Goal: Information Seeking & Learning: Learn about a topic

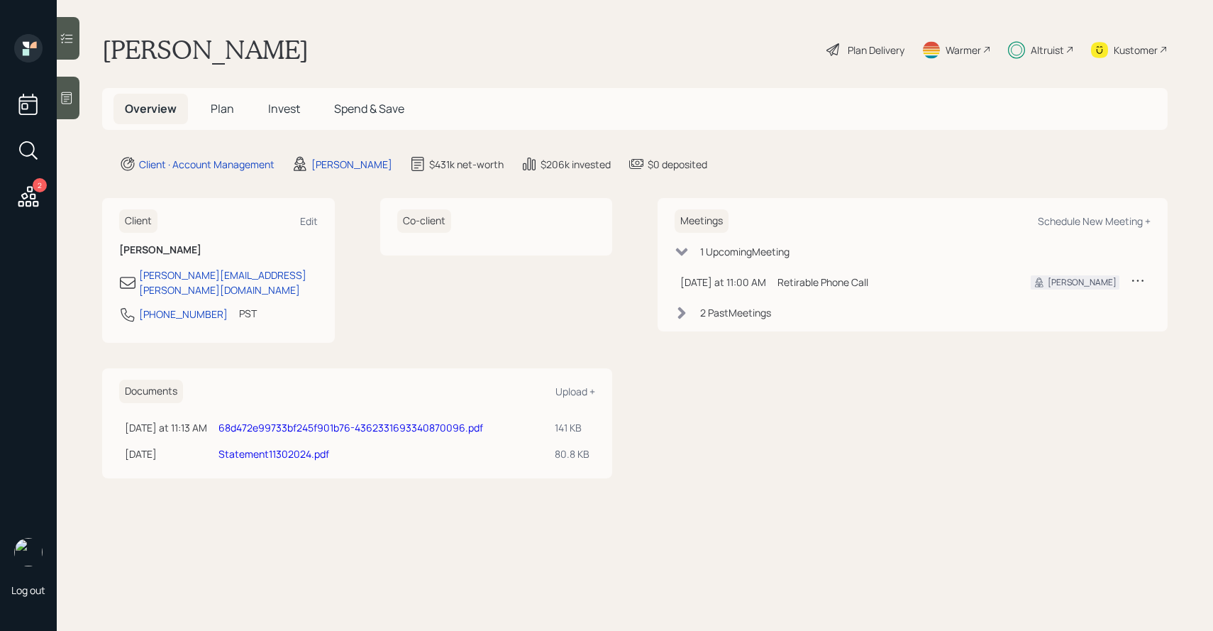
click at [284, 113] on span "Invest" at bounding box center [284, 109] width 32 height 16
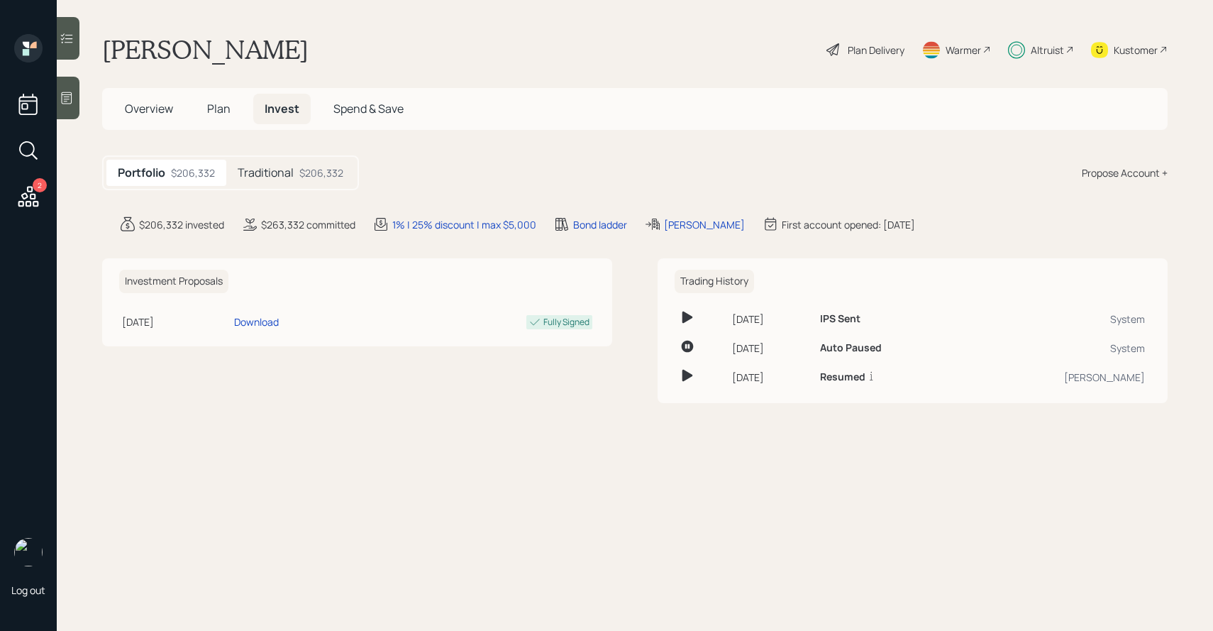
click at [289, 174] on h5 "Traditional" at bounding box center [266, 172] width 56 height 13
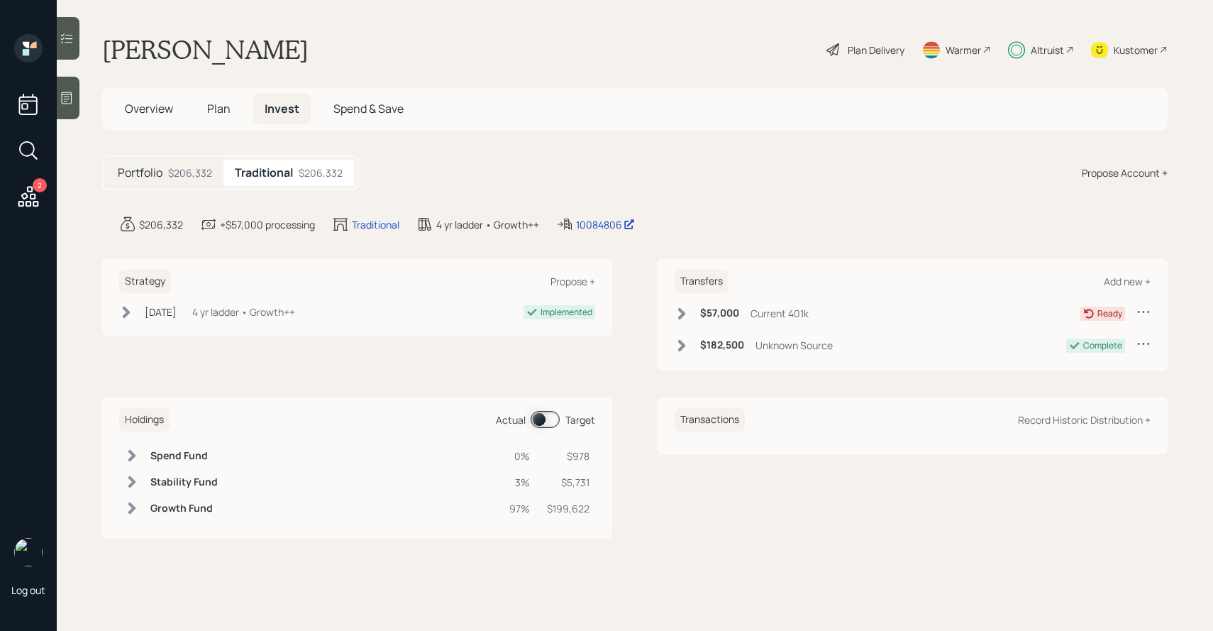
click at [540, 421] on span at bounding box center [545, 419] width 29 height 17
click at [547, 418] on span at bounding box center [545, 419] width 29 height 17
click at [146, 484] on td "Stability Fund" at bounding box center [184, 482] width 79 height 26
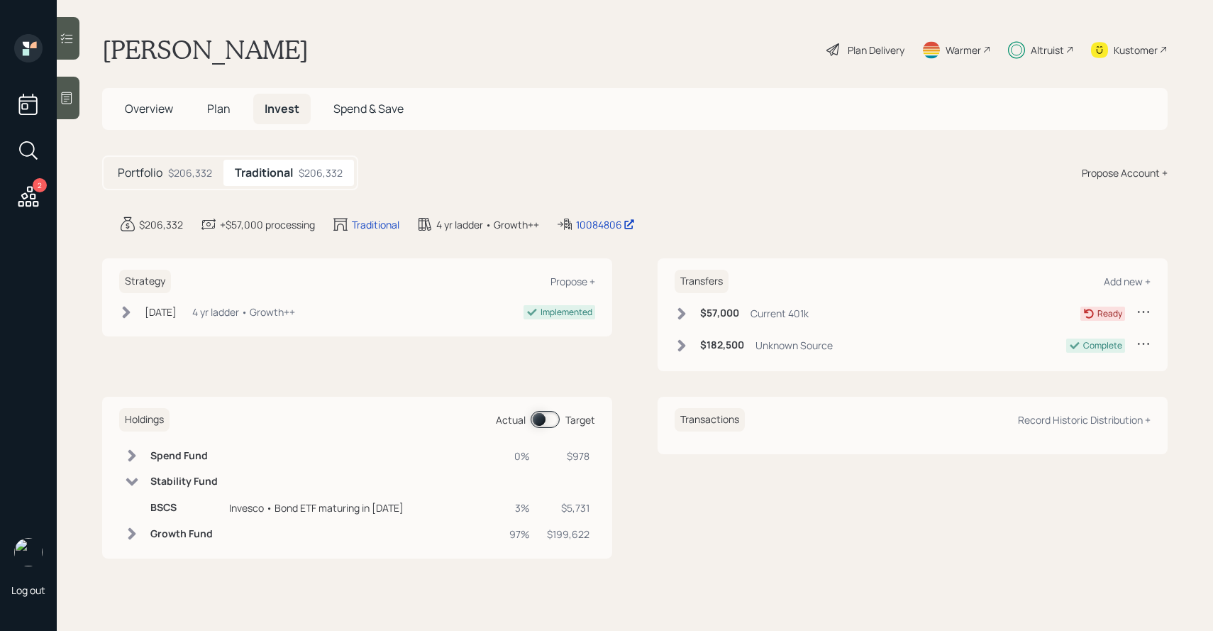
click at [541, 419] on span at bounding box center [545, 419] width 29 height 17
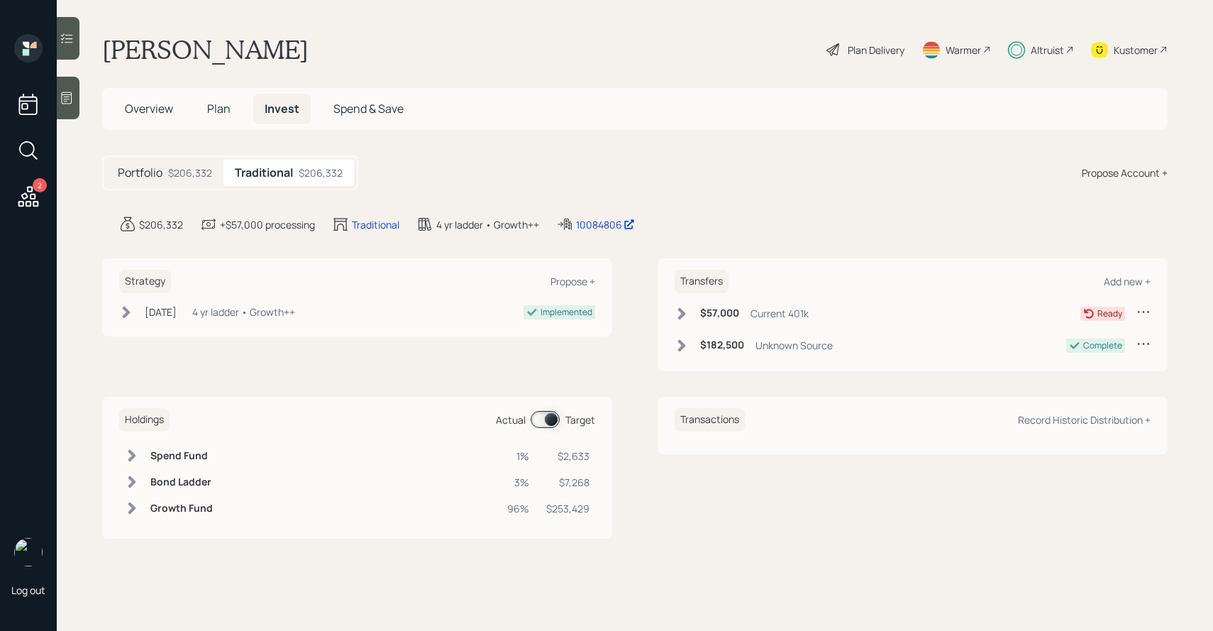
click at [159, 479] on h6 "Bond Ladder" at bounding box center [181, 482] width 62 height 12
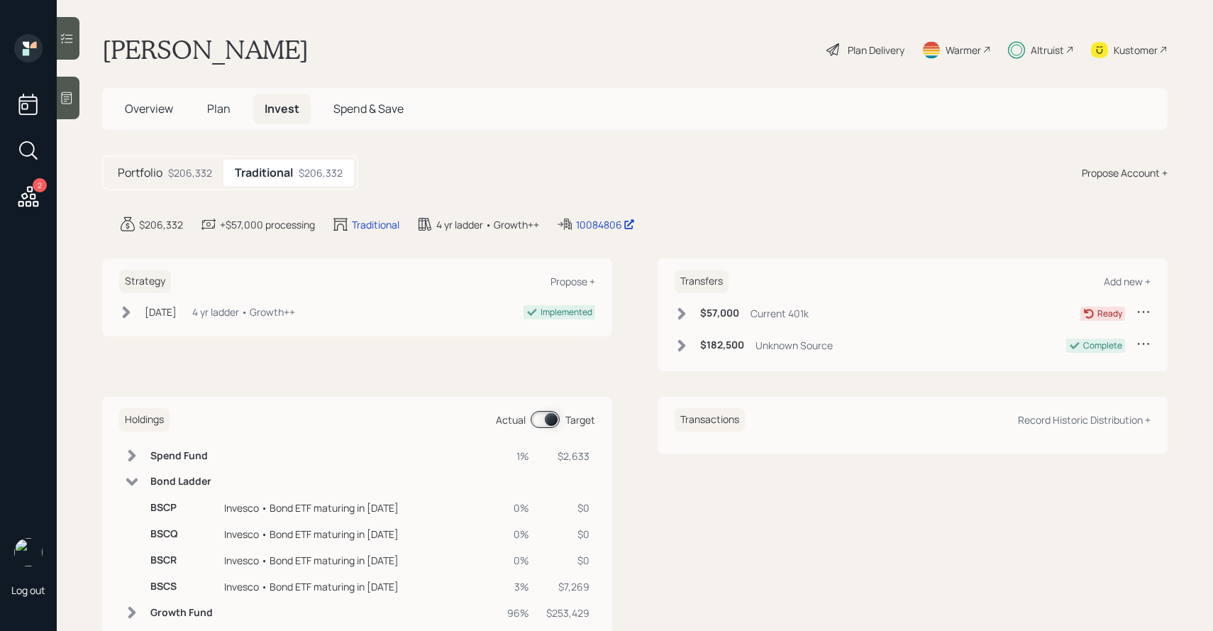
click at [546, 426] on span at bounding box center [545, 419] width 29 height 17
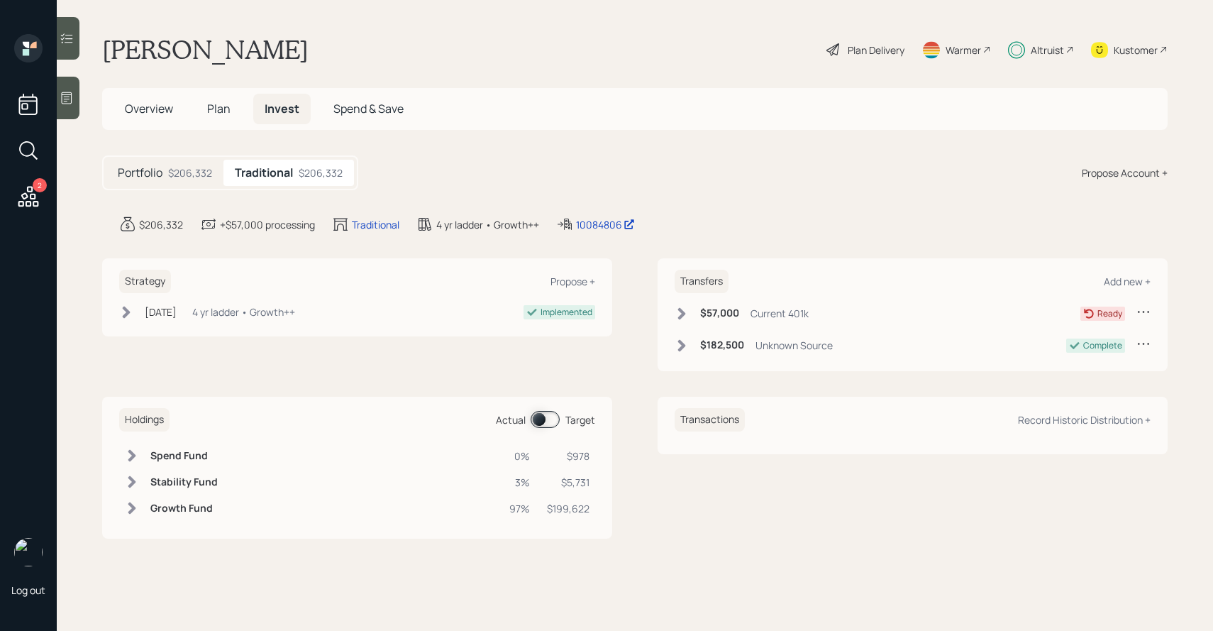
click at [203, 480] on h6 "Stability Fund" at bounding box center [183, 482] width 67 height 12
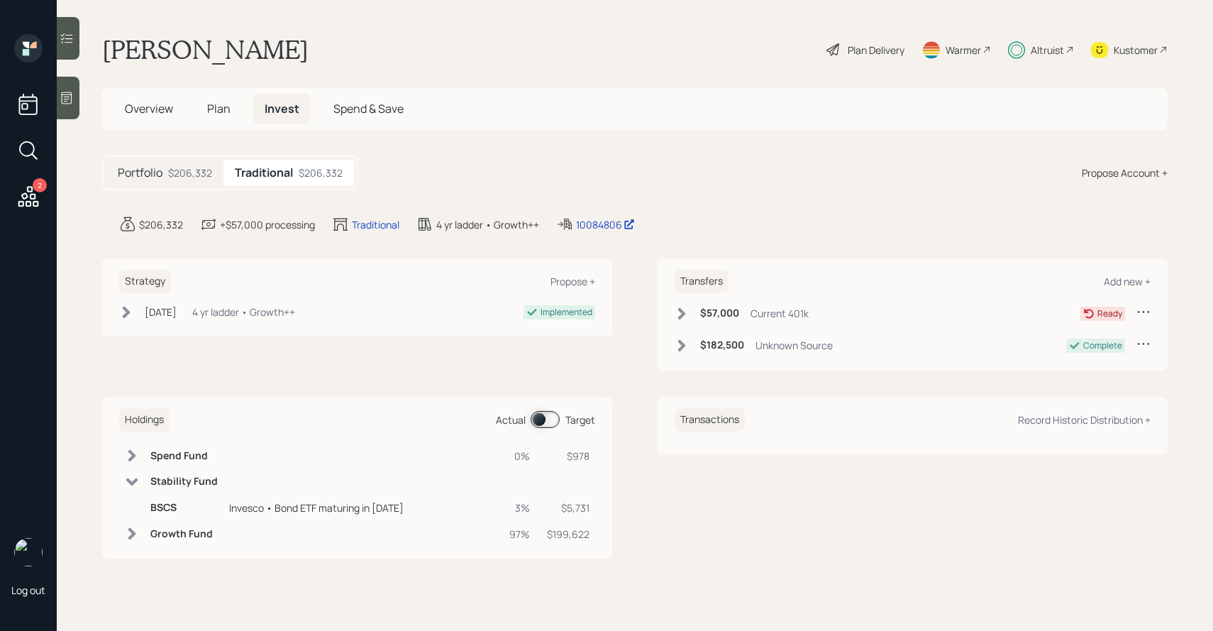
click at [555, 411] on span at bounding box center [545, 419] width 29 height 17
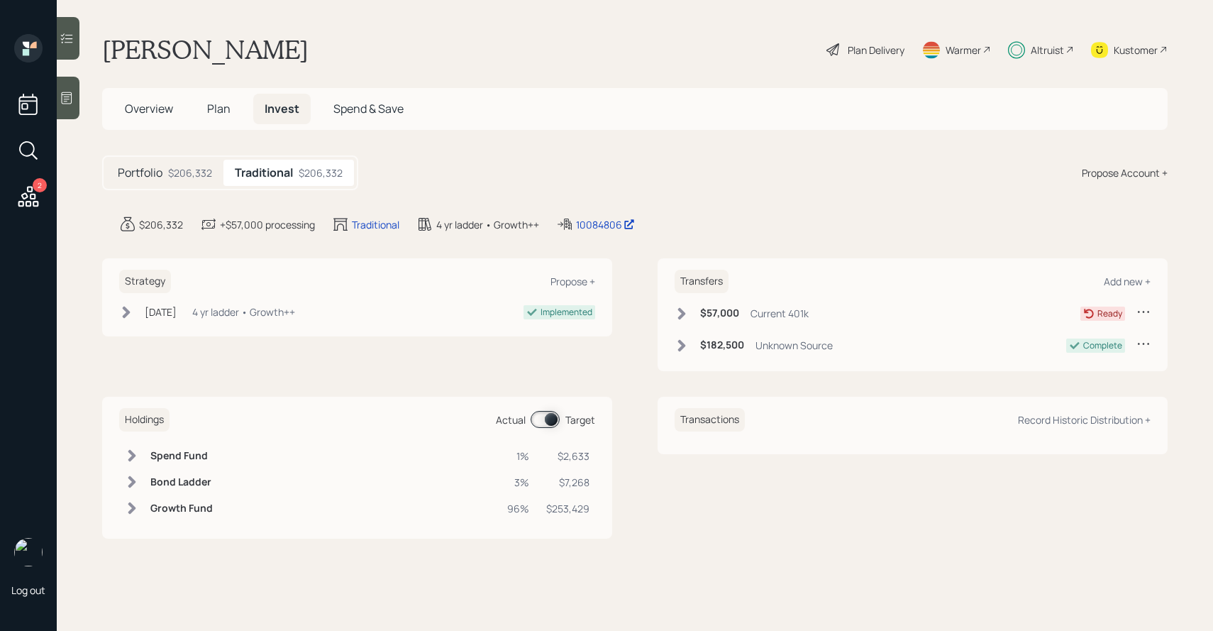
click at [74, 55] on div at bounding box center [68, 38] width 23 height 43
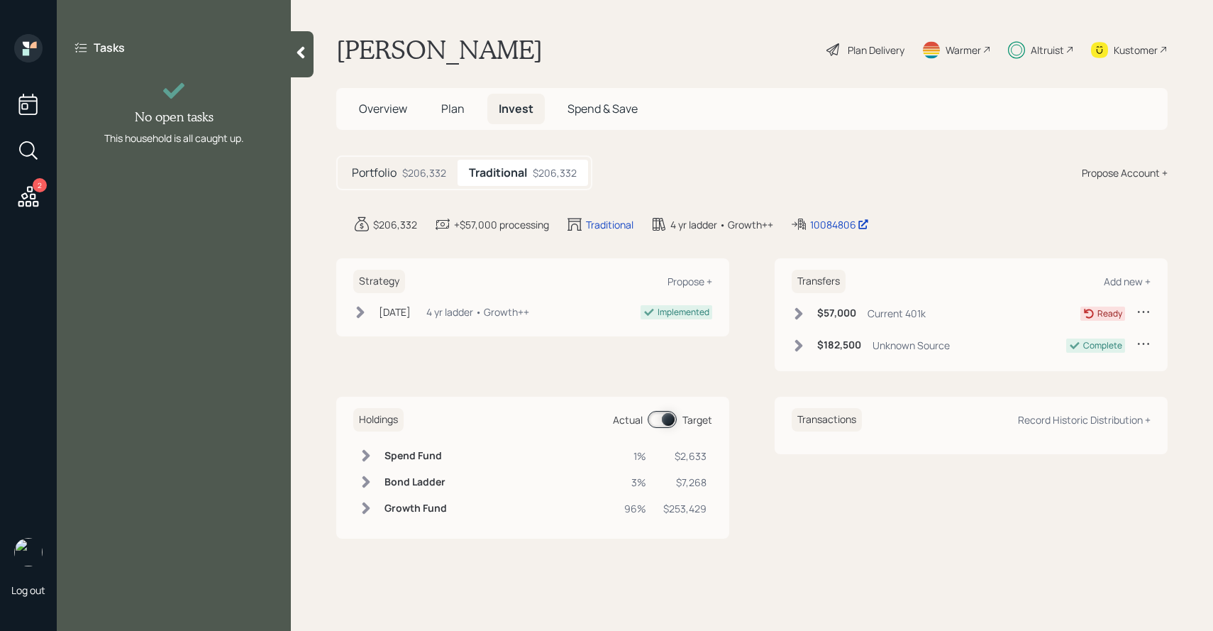
click at [295, 54] on icon at bounding box center [301, 52] width 14 height 14
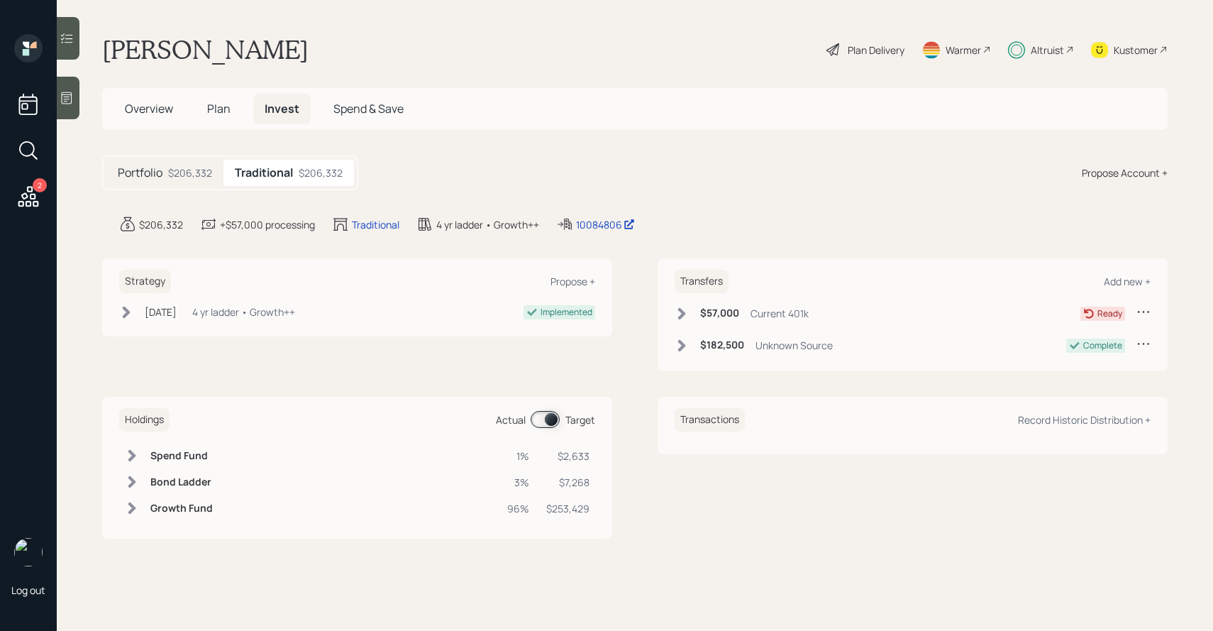
click at [220, 110] on span "Plan" at bounding box center [218, 109] width 23 height 16
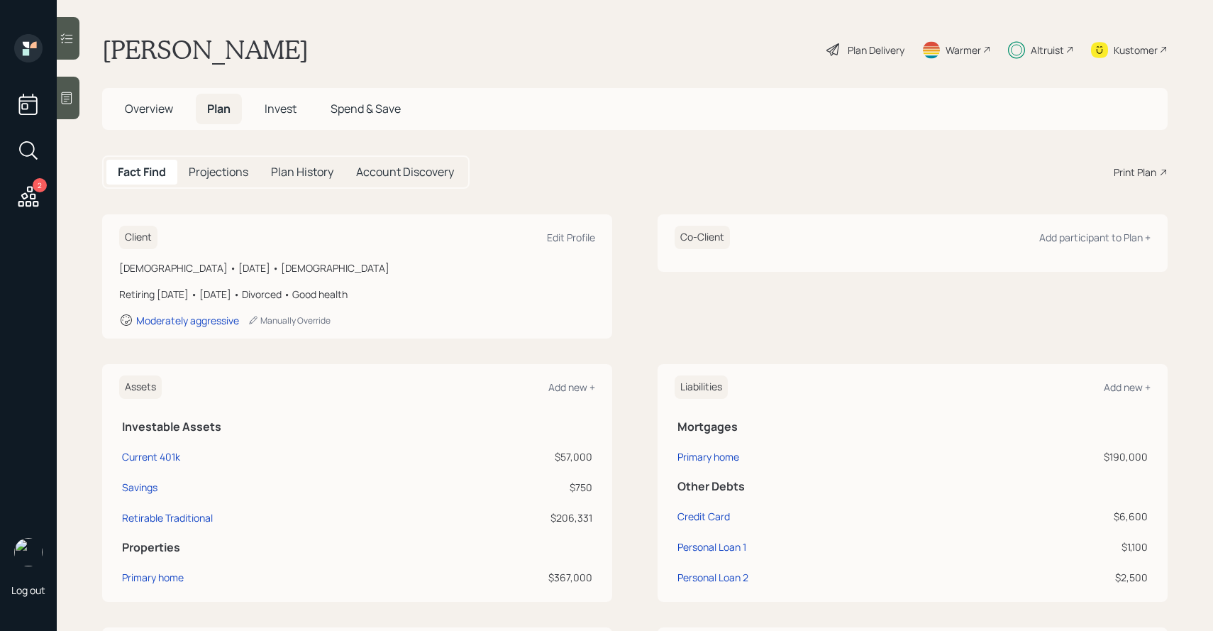
click at [235, 167] on h5 "Projections" at bounding box center [219, 171] width 60 height 13
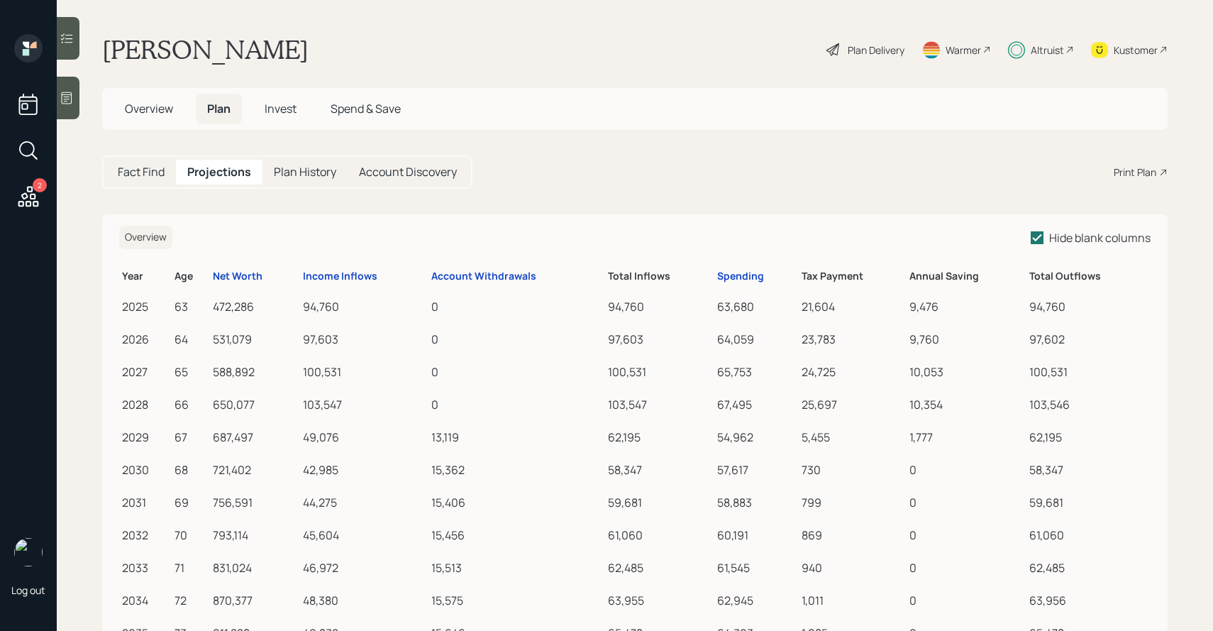
click at [283, 173] on h5 "Plan History" at bounding box center [305, 171] width 62 height 13
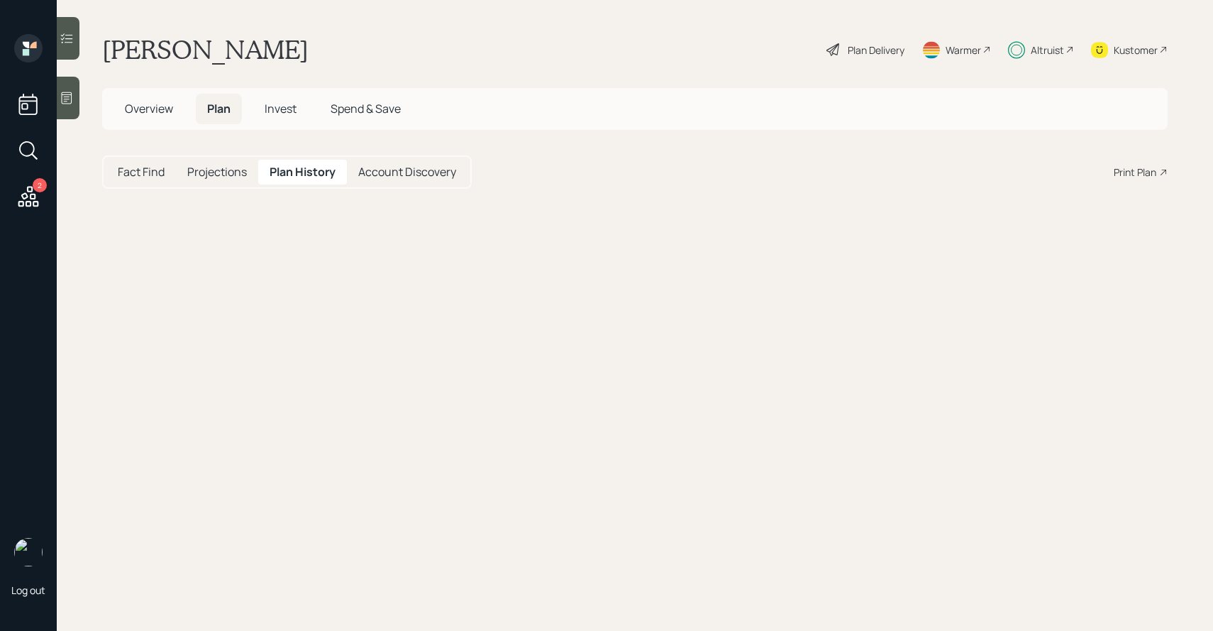
select select "010359be-8ca3-4b0a-975c-183225644808"
select select "fea7d2c5-30f4-4425-b3c3-803970b8cfda"
select select "c7eca34c-baba-429b-911b-90cab157cba1"
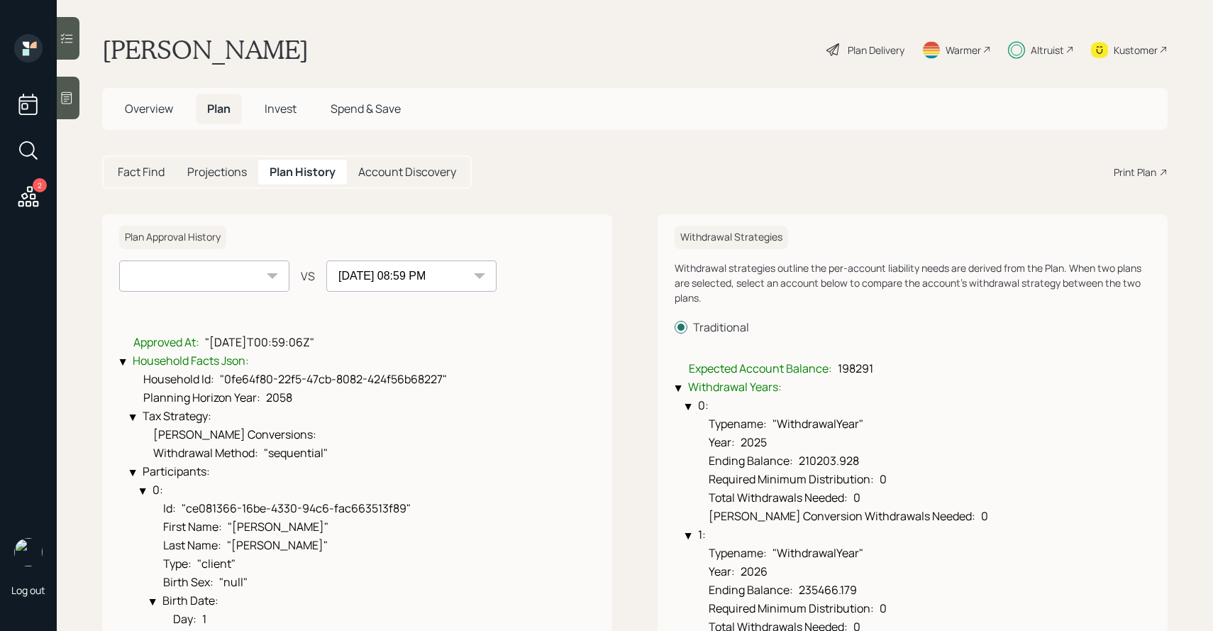
click at [259, 264] on select "[DATE] 08:59 PM" at bounding box center [204, 275] width 170 height 31
click at [266, 115] on span "Invest" at bounding box center [281, 109] width 32 height 16
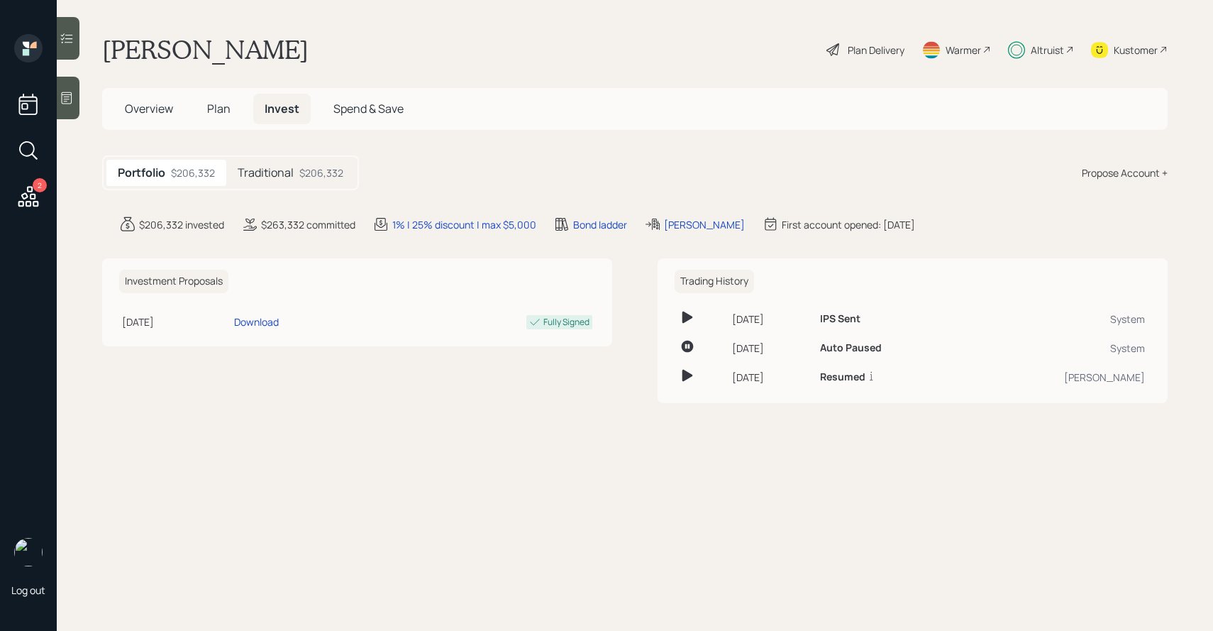
click at [272, 166] on h5 "Traditional" at bounding box center [266, 172] width 56 height 13
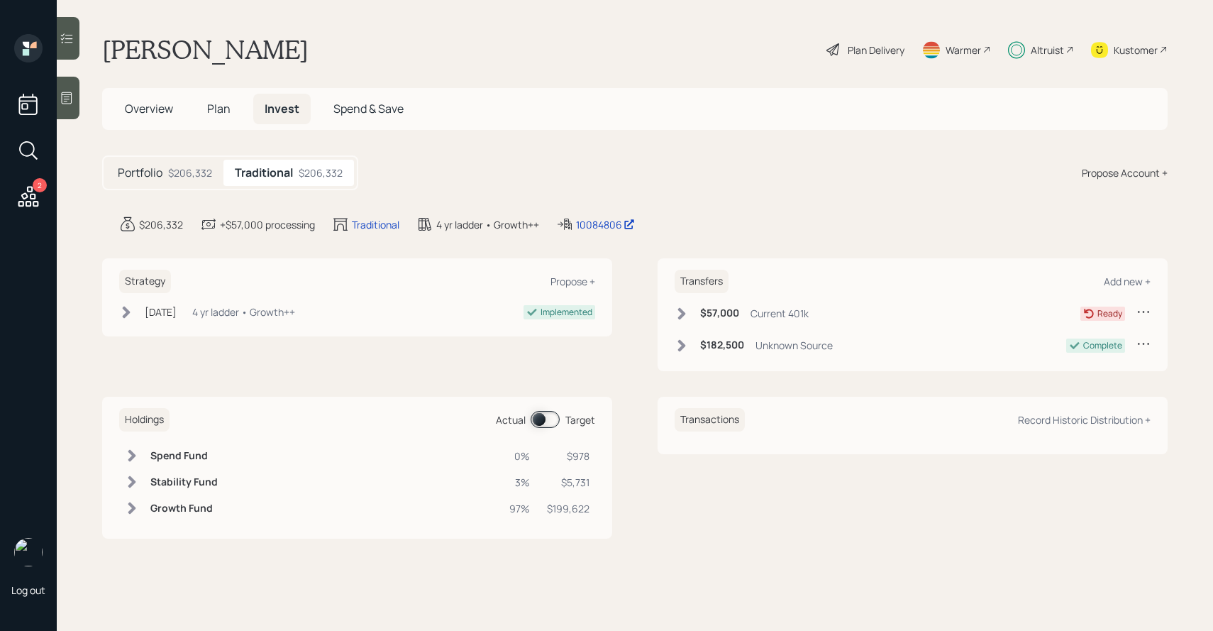
click at [222, 110] on span "Plan" at bounding box center [218, 109] width 23 height 16
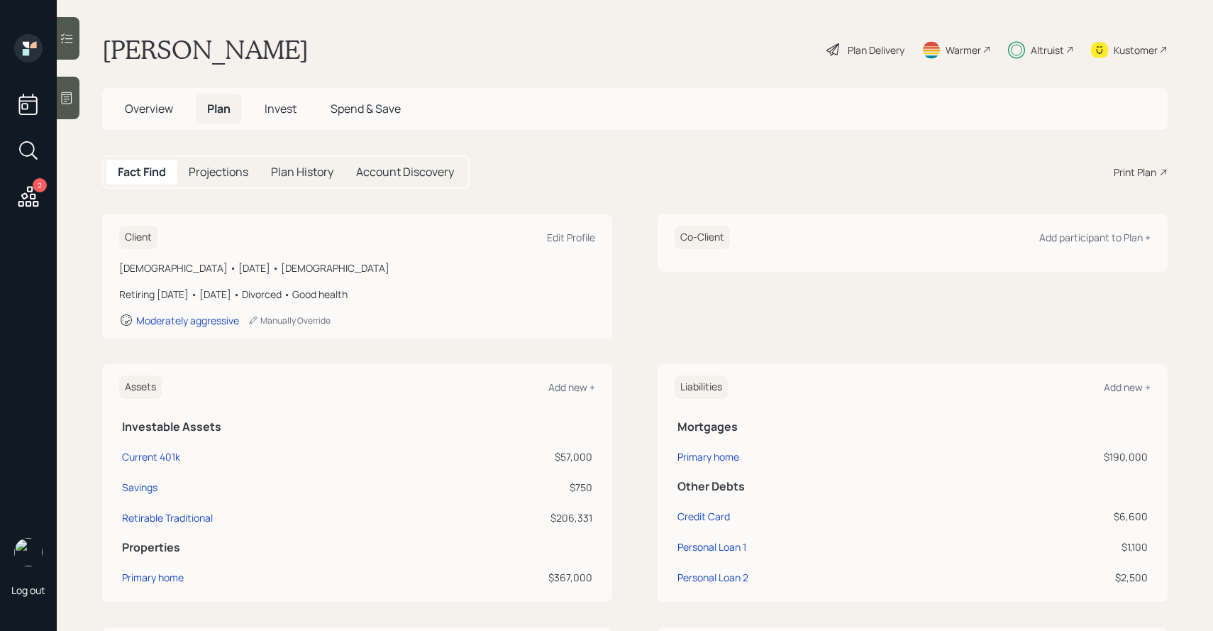
click at [292, 173] on h5 "Plan History" at bounding box center [302, 171] width 62 height 13
select select "010359be-8ca3-4b0a-975c-183225644808"
select select "fea7d2c5-30f4-4425-b3c3-803970b8cfda"
select select "c7eca34c-baba-429b-911b-90cab157cba1"
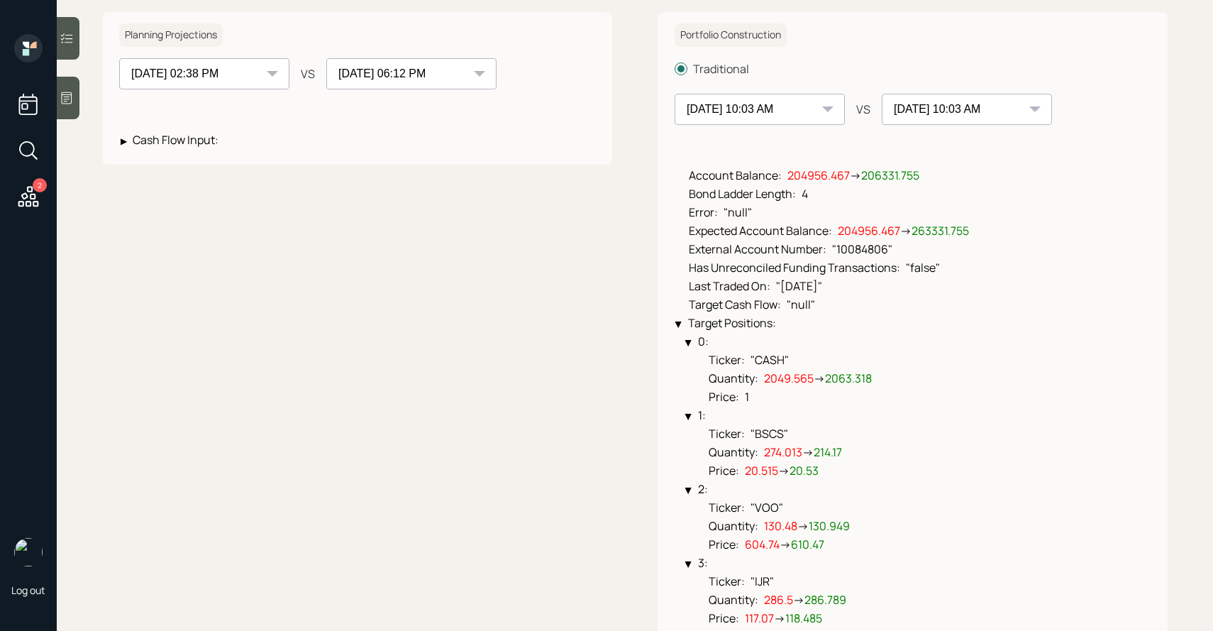
scroll to position [902, 0]
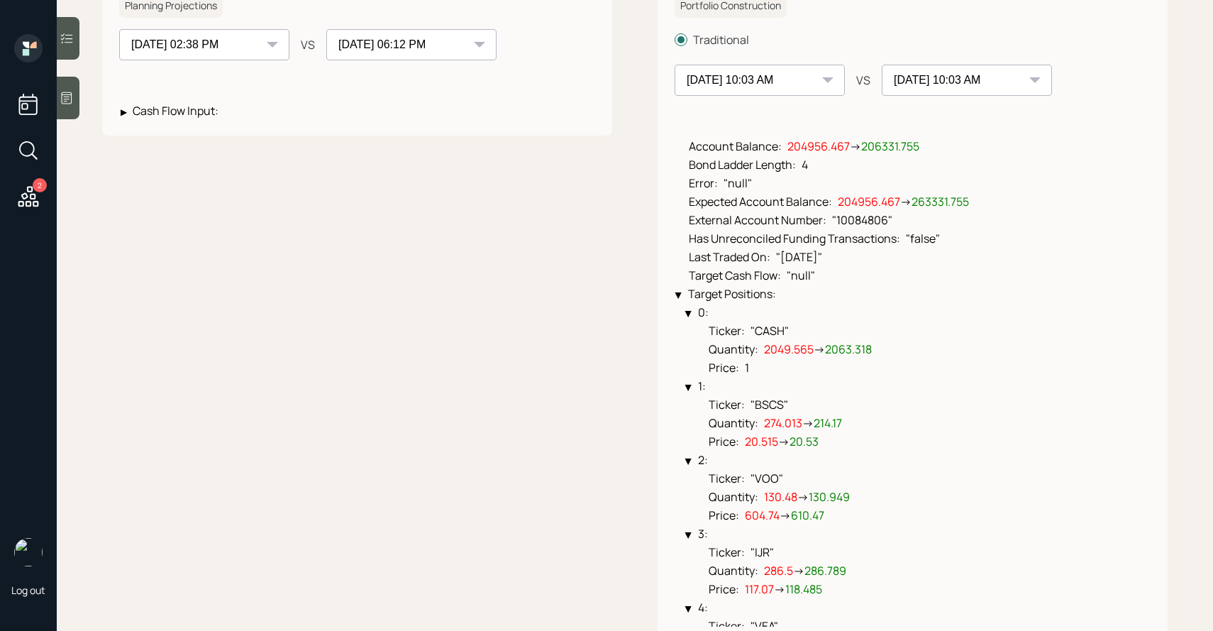
click at [721, 88] on select "[DATE] 10:02 AM [DATE] 10:06 AM [DATE] 10:03 AM [DATE] 10:04 AM [DATE] 10:03 AM…" at bounding box center [760, 80] width 170 height 31
click at [675, 65] on select "[DATE] 10:02 AM [DATE] 10:06 AM [DATE] 10:03 AM [DATE] 10:04 AM [DATE] 10:03 AM…" at bounding box center [760, 80] width 170 height 31
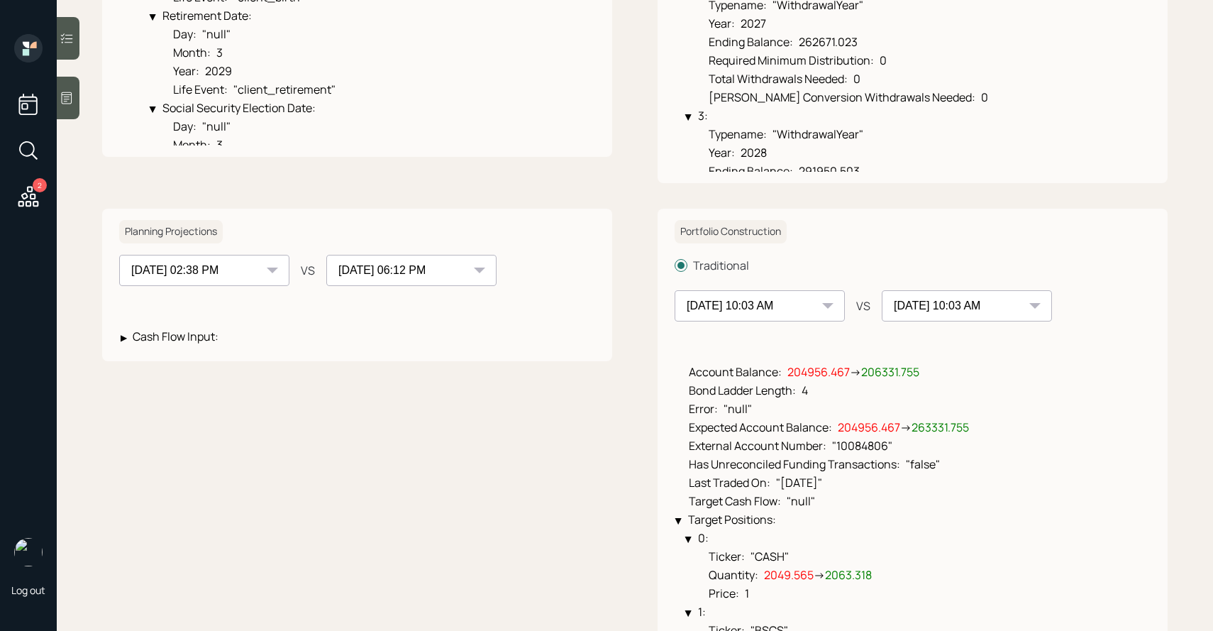
scroll to position [673, 0]
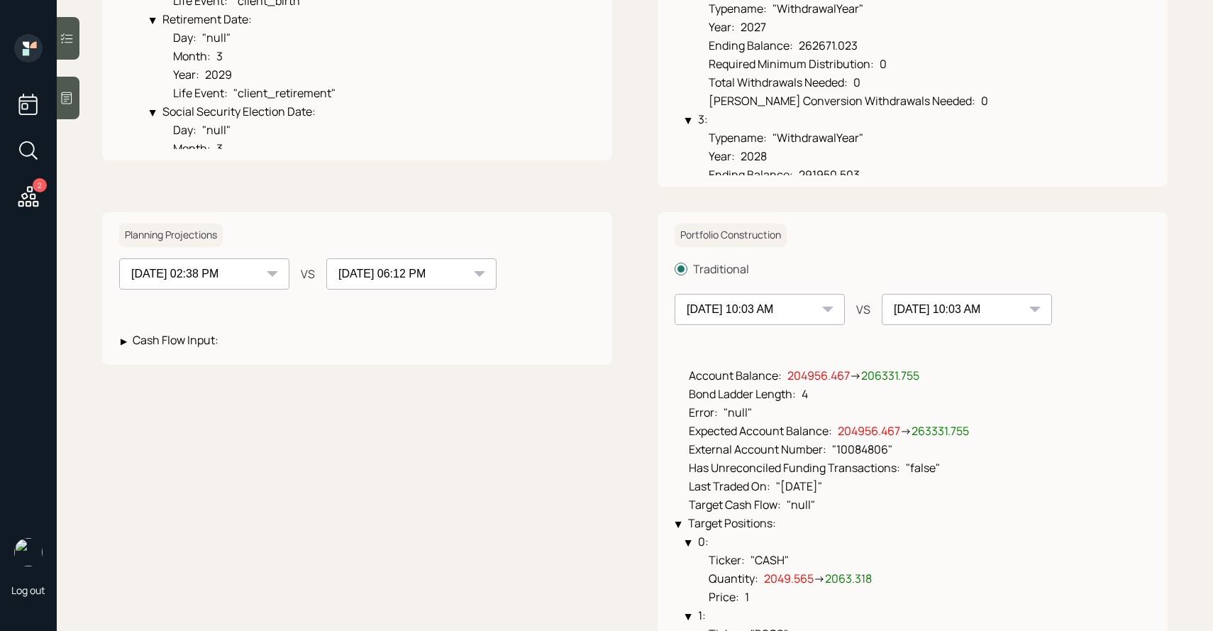
click at [209, 279] on select "[DATE] 06:12 PM [DATE] 02:38 PM [DATE] 02:07 PM [DATE] 10:09 AM [DATE] 10:08 AM…" at bounding box center [204, 273] width 170 height 31
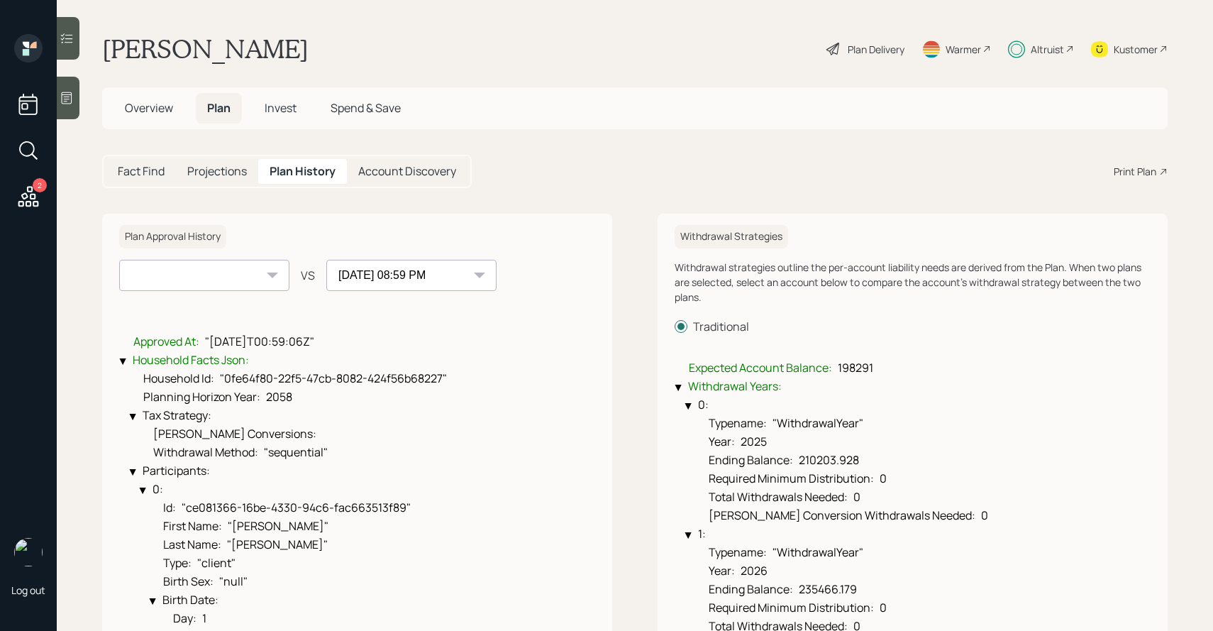
scroll to position [0, 0]
click at [160, 106] on span "Overview" at bounding box center [149, 109] width 48 height 16
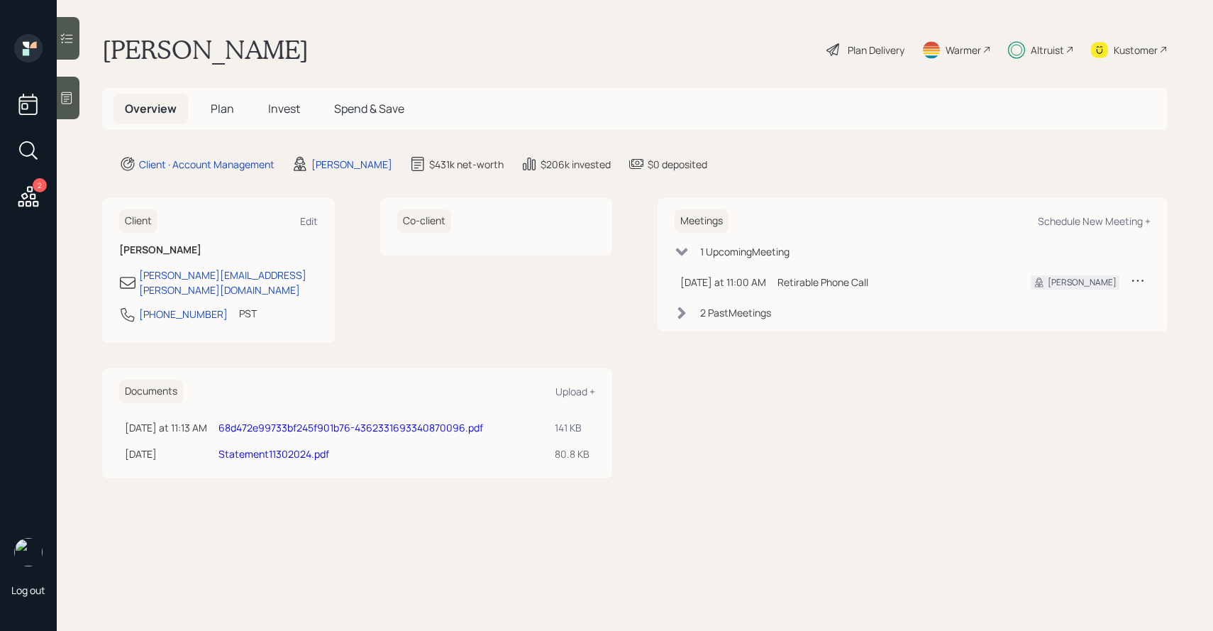
click at [225, 113] on span "Plan" at bounding box center [222, 109] width 23 height 16
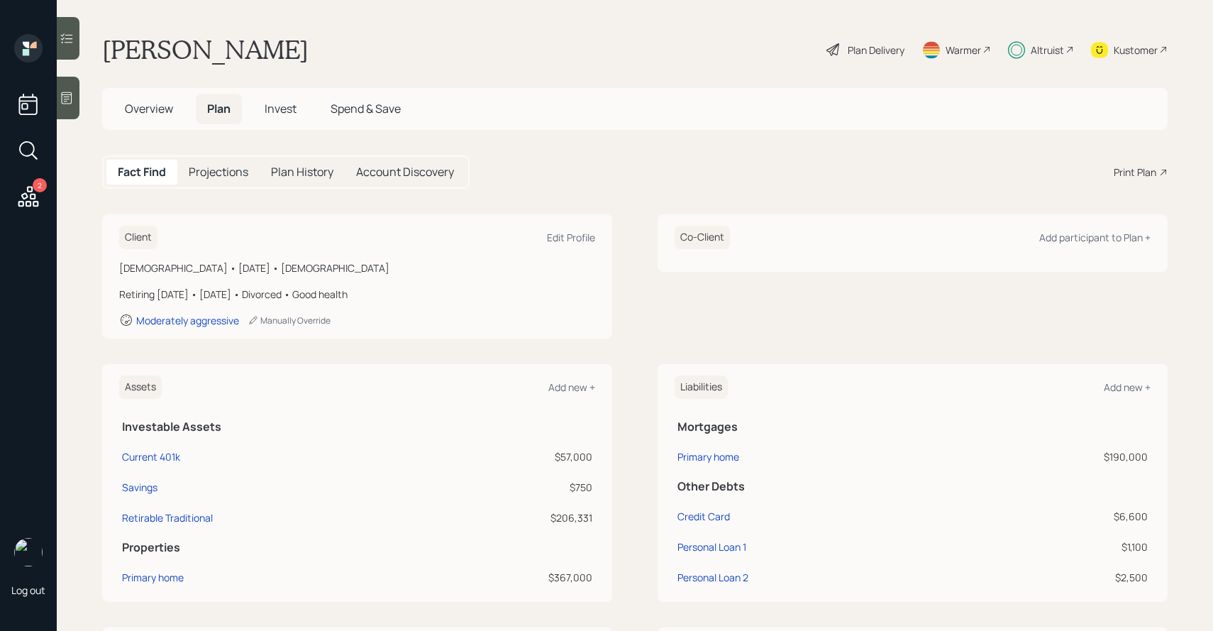
click at [272, 109] on span "Invest" at bounding box center [281, 109] width 32 height 16
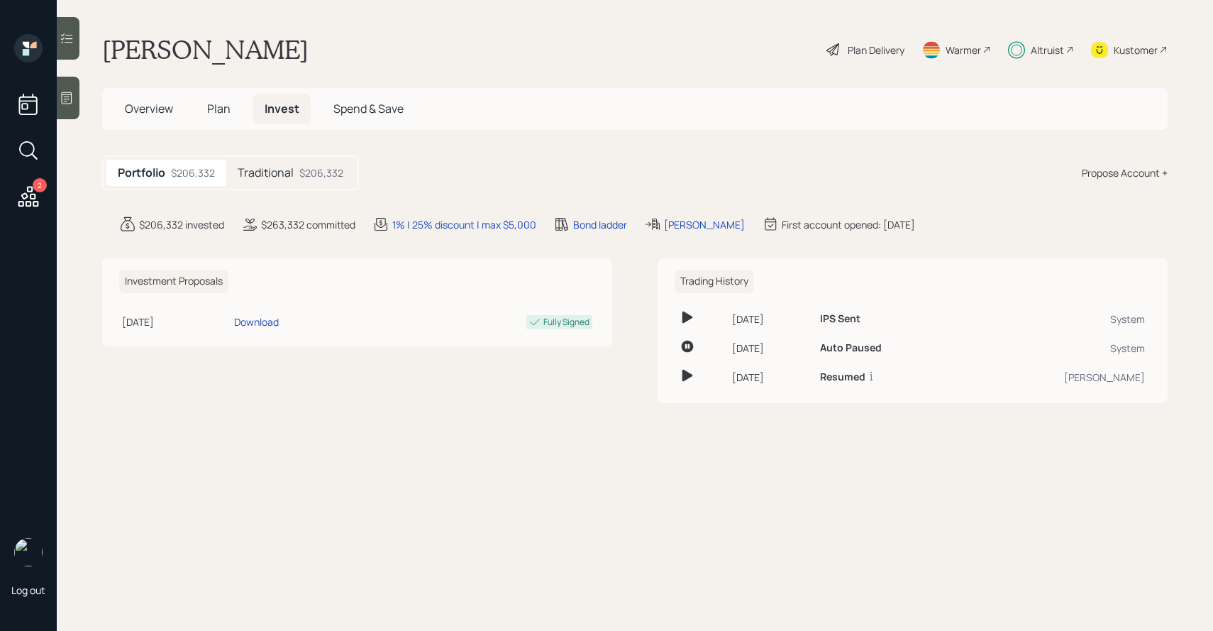
click at [279, 162] on div "Traditional $206,332" at bounding box center [290, 173] width 128 height 26
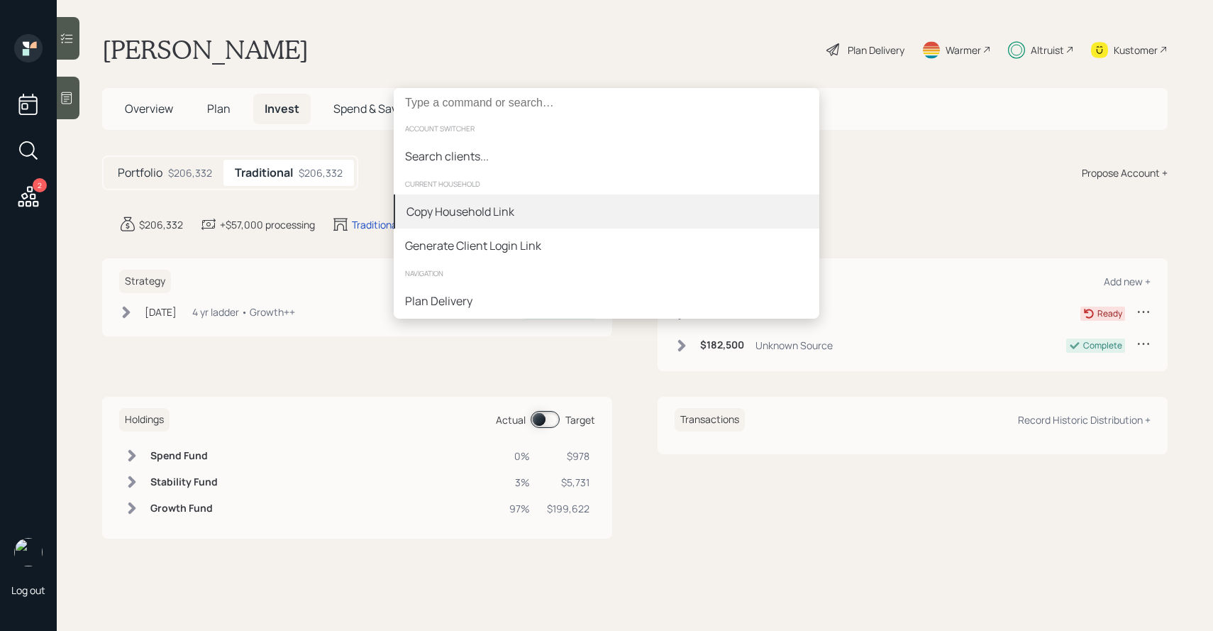
click at [508, 209] on div "Copy Household Link" at bounding box center [460, 211] width 108 height 17
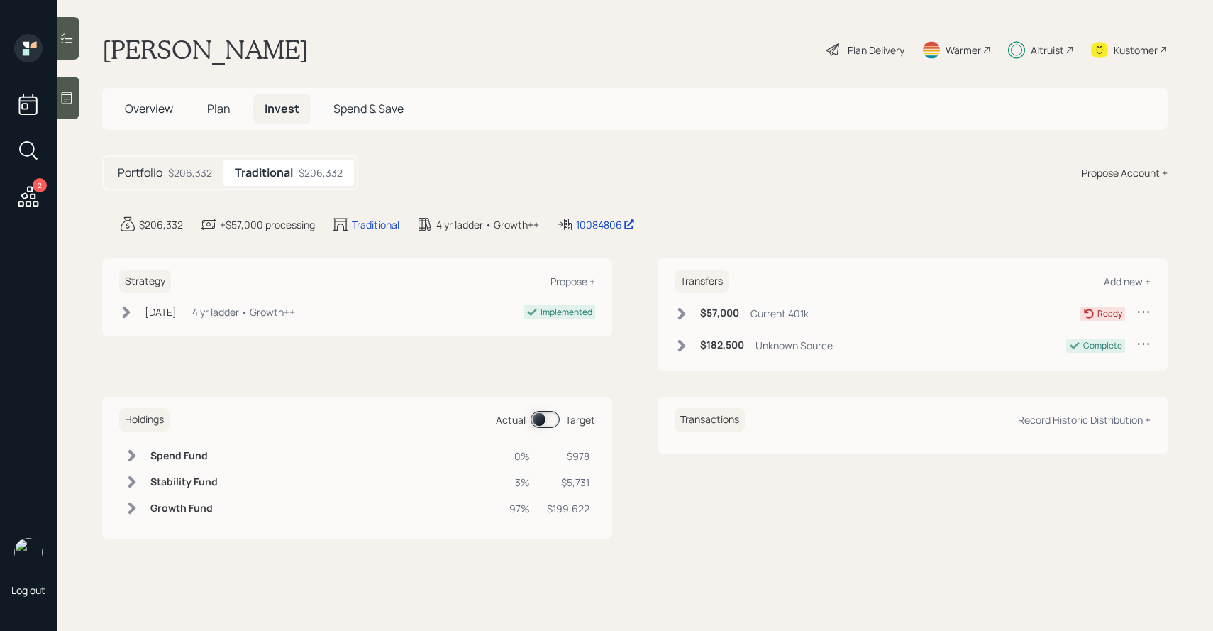
click at [548, 420] on span at bounding box center [545, 419] width 29 height 17
click at [677, 316] on icon at bounding box center [682, 313] width 14 height 14
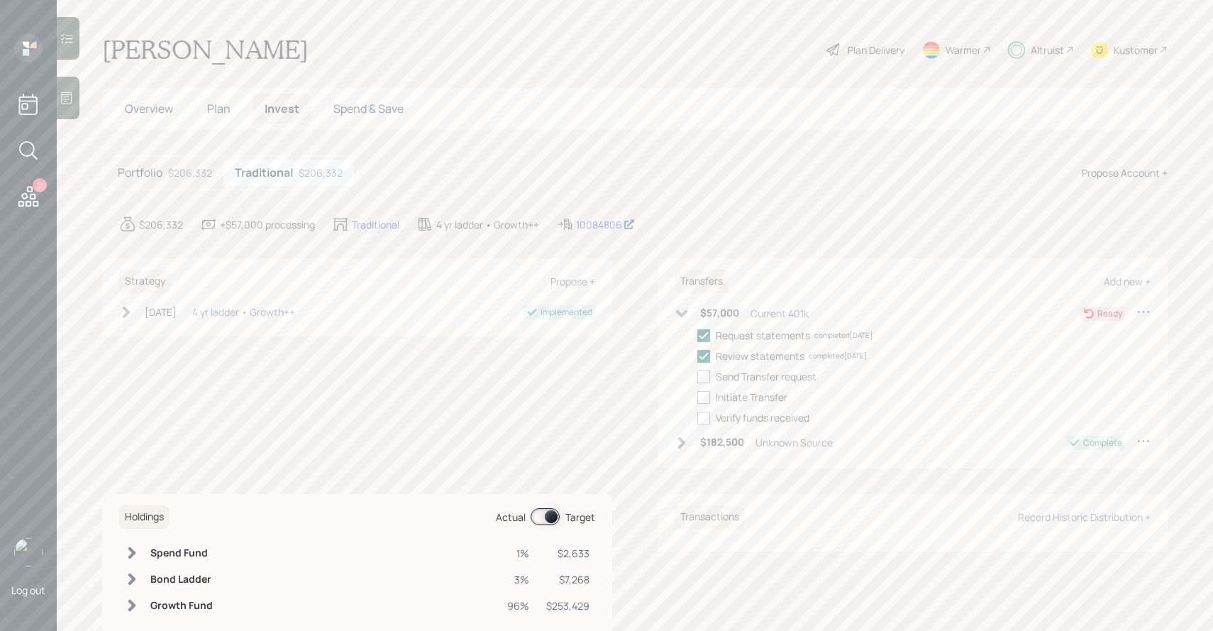
click at [677, 315] on icon at bounding box center [682, 313] width 14 height 14
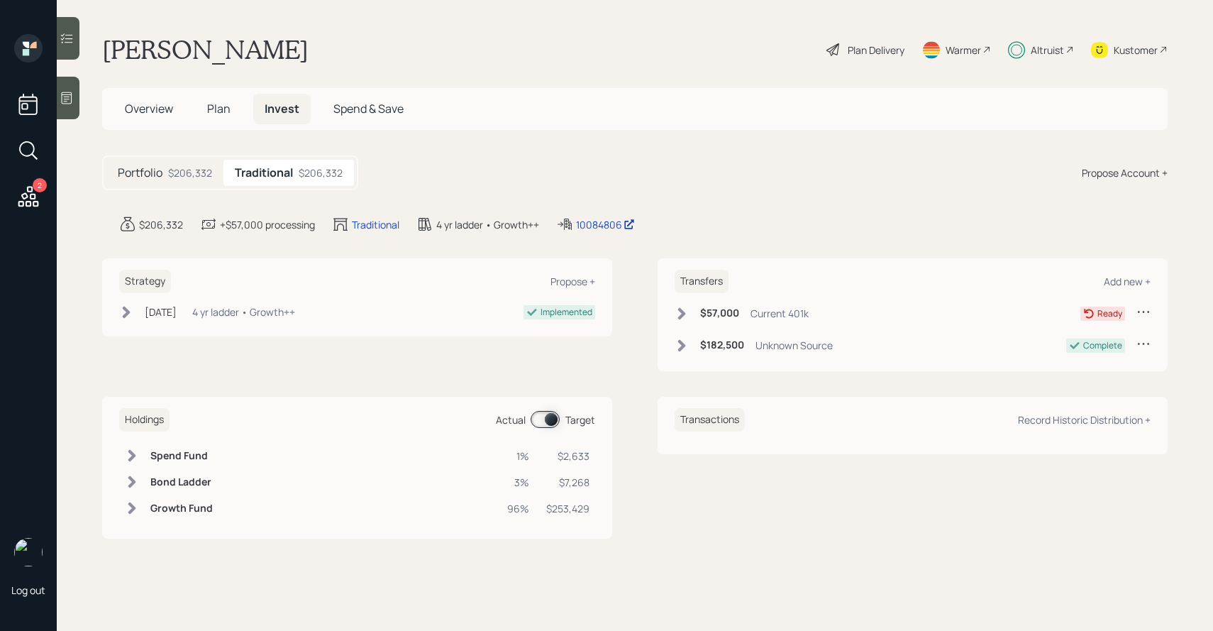
click at [683, 314] on icon at bounding box center [682, 313] width 8 height 12
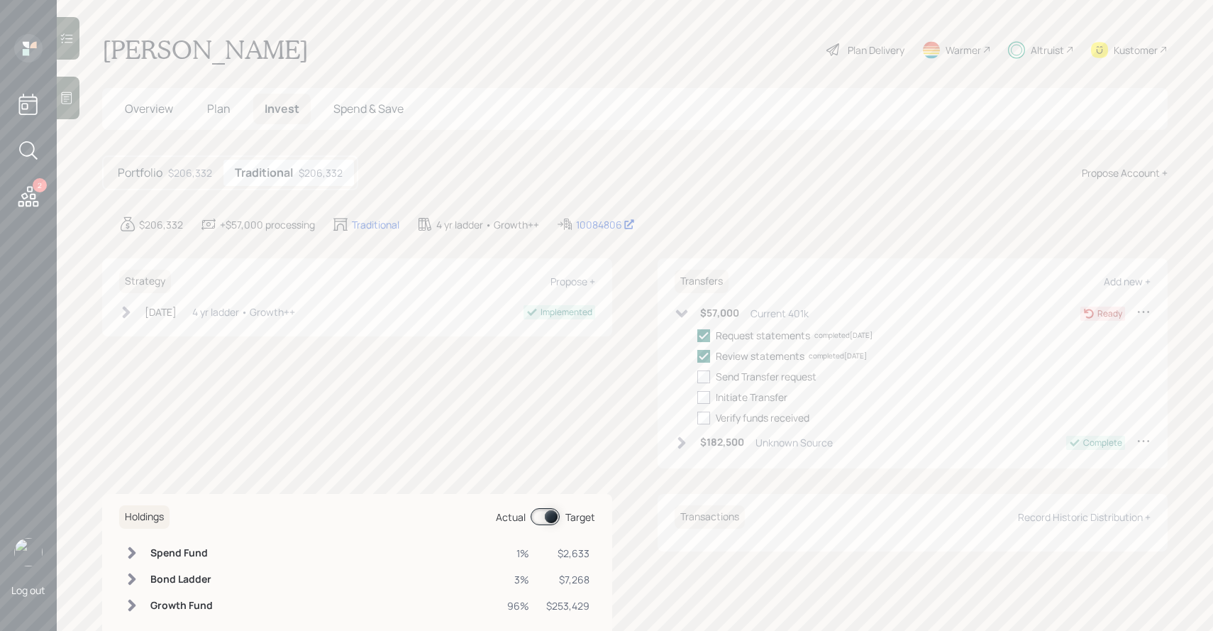
click at [683, 314] on icon at bounding box center [682, 313] width 12 height 8
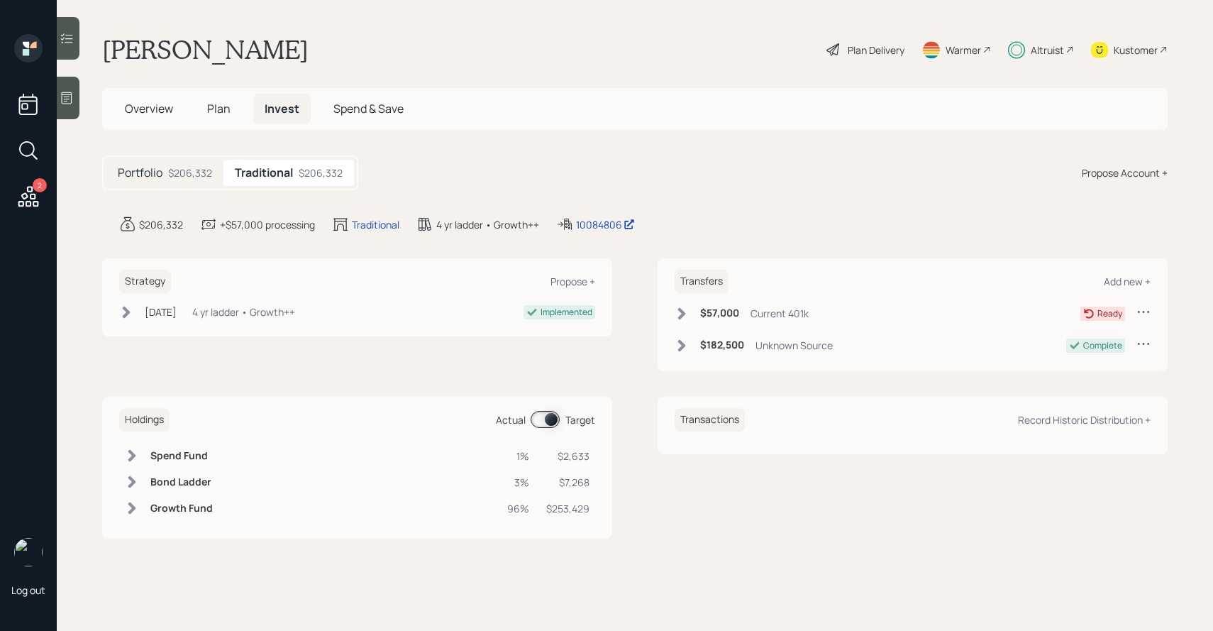
click at [683, 314] on icon at bounding box center [682, 313] width 8 height 12
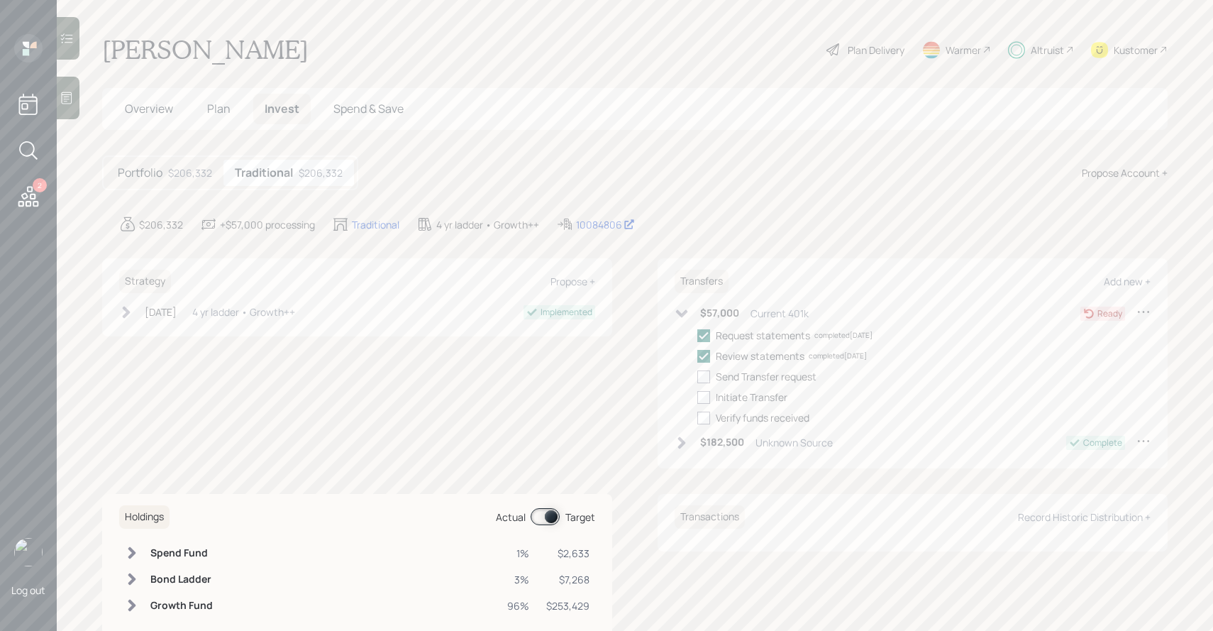
click at [683, 314] on icon at bounding box center [682, 313] width 12 height 8
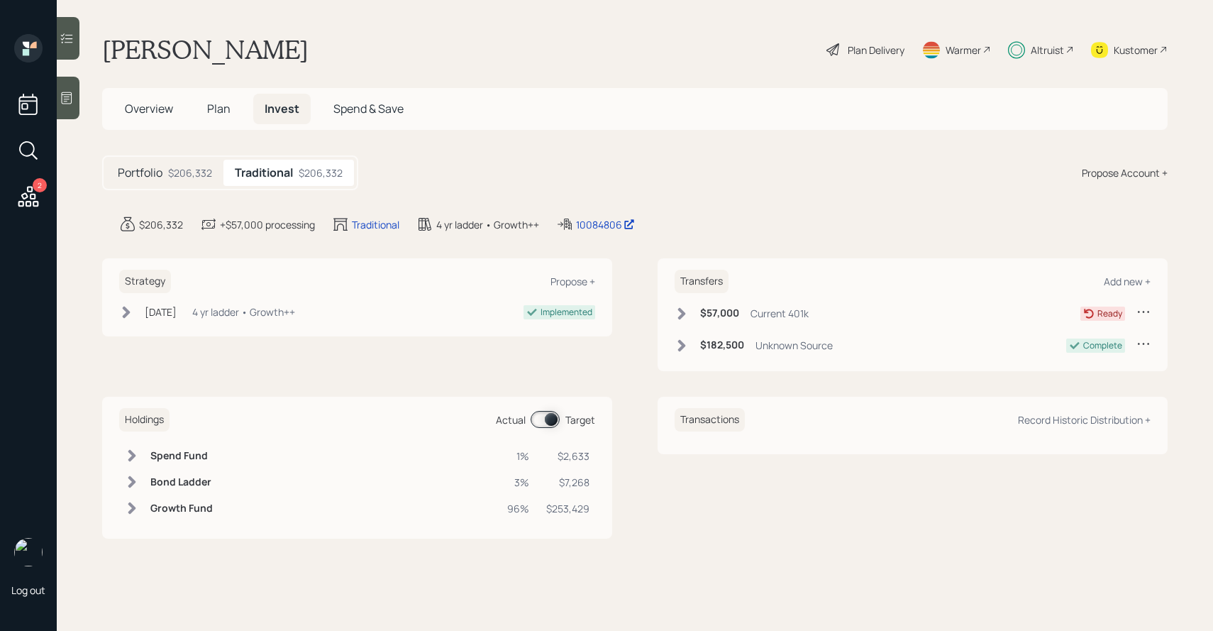
click at [231, 111] on h5 "Plan" at bounding box center [219, 109] width 46 height 30
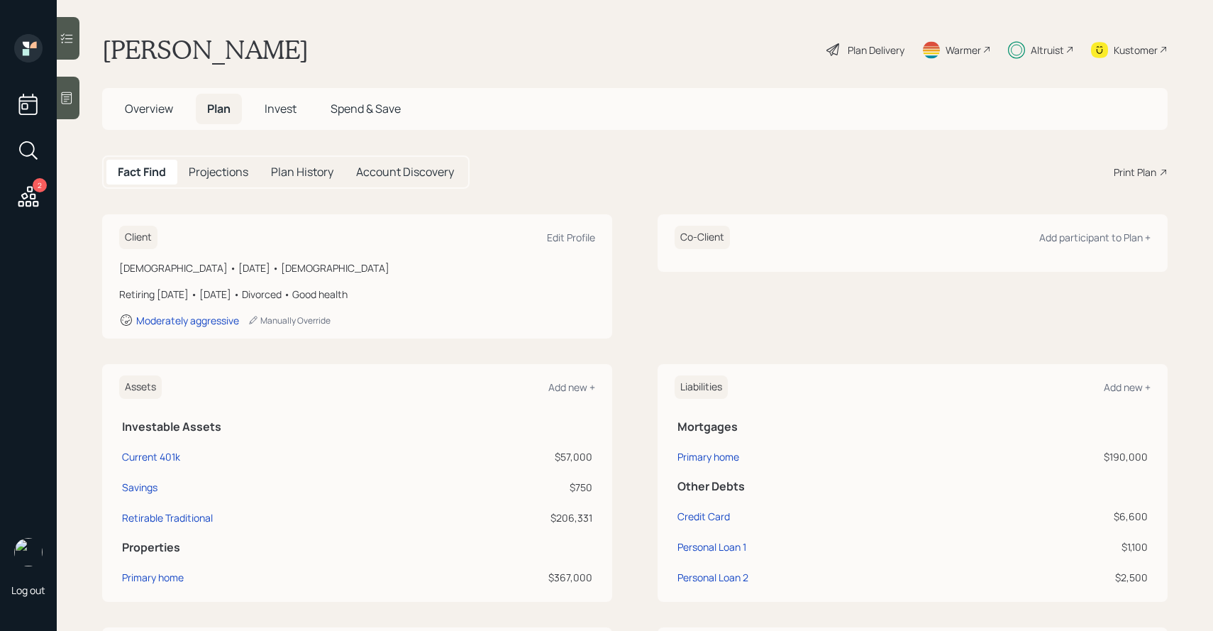
click at [287, 105] on span "Invest" at bounding box center [281, 109] width 32 height 16
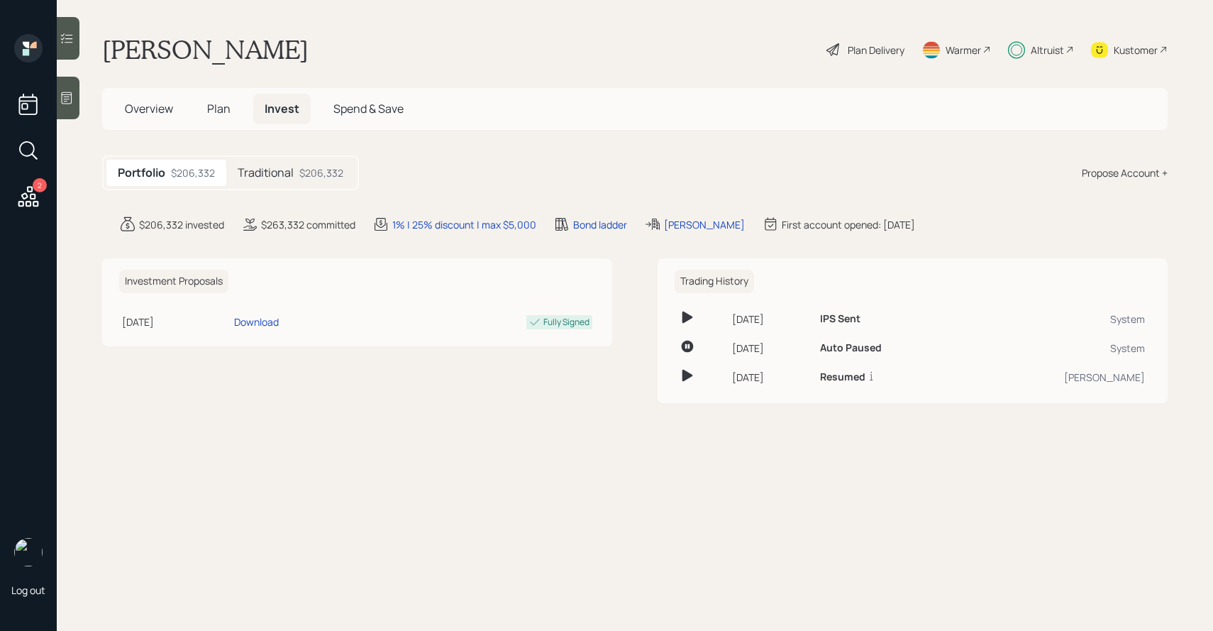
click at [228, 108] on span "Plan" at bounding box center [218, 109] width 23 height 16
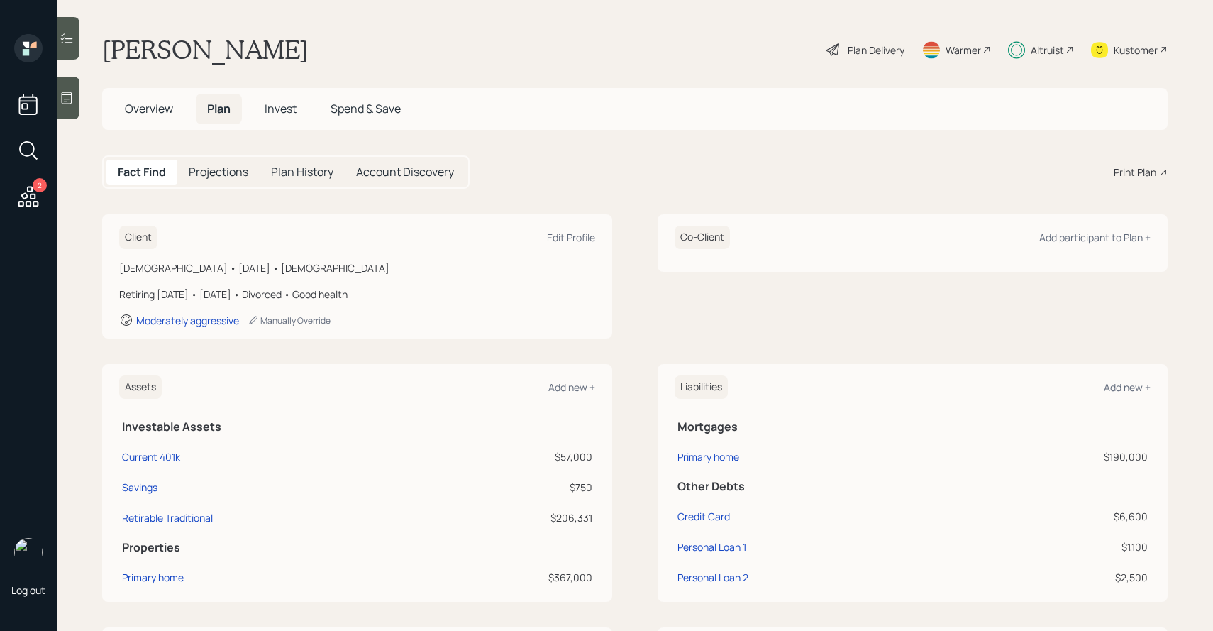
click at [147, 118] on h5 "Overview" at bounding box center [148, 109] width 71 height 30
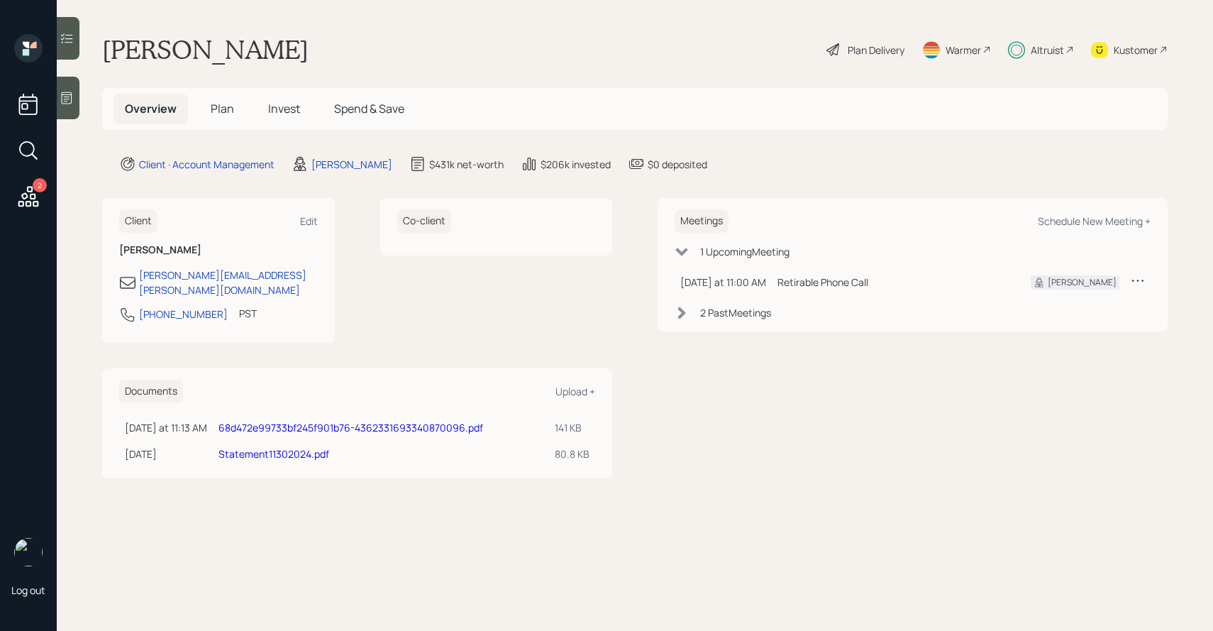
click at [217, 106] on span "Plan" at bounding box center [222, 109] width 23 height 16
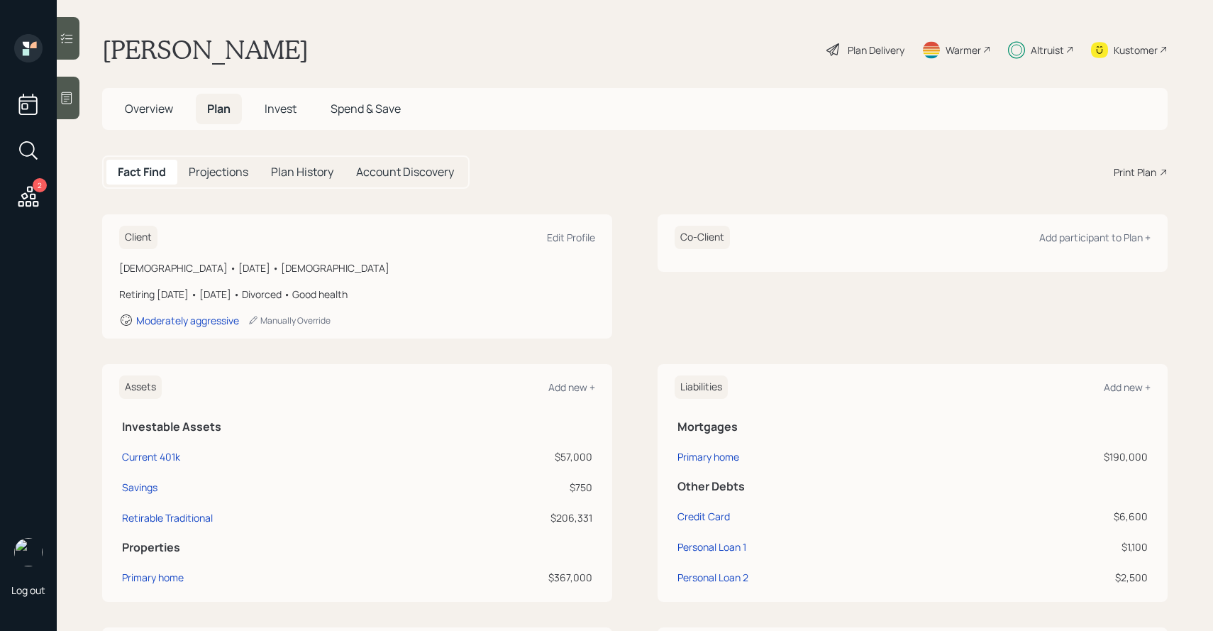
click at [296, 106] on span "Invest" at bounding box center [281, 109] width 32 height 16
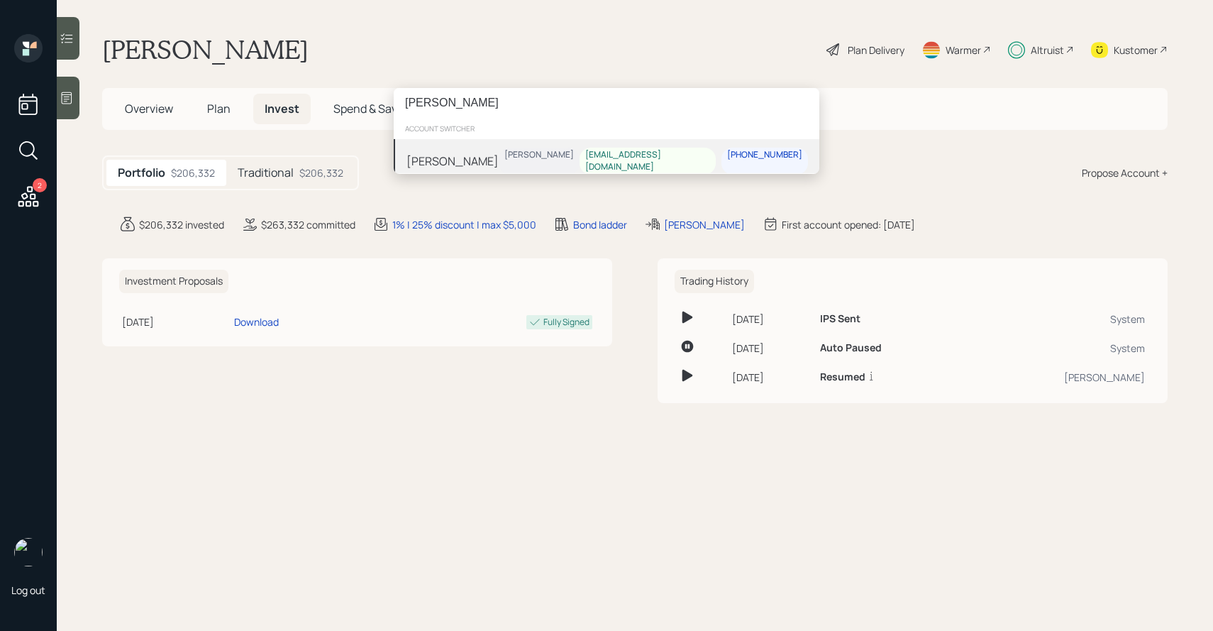
type input "[PERSON_NAME]"
